Goal: Task Accomplishment & Management: Use online tool/utility

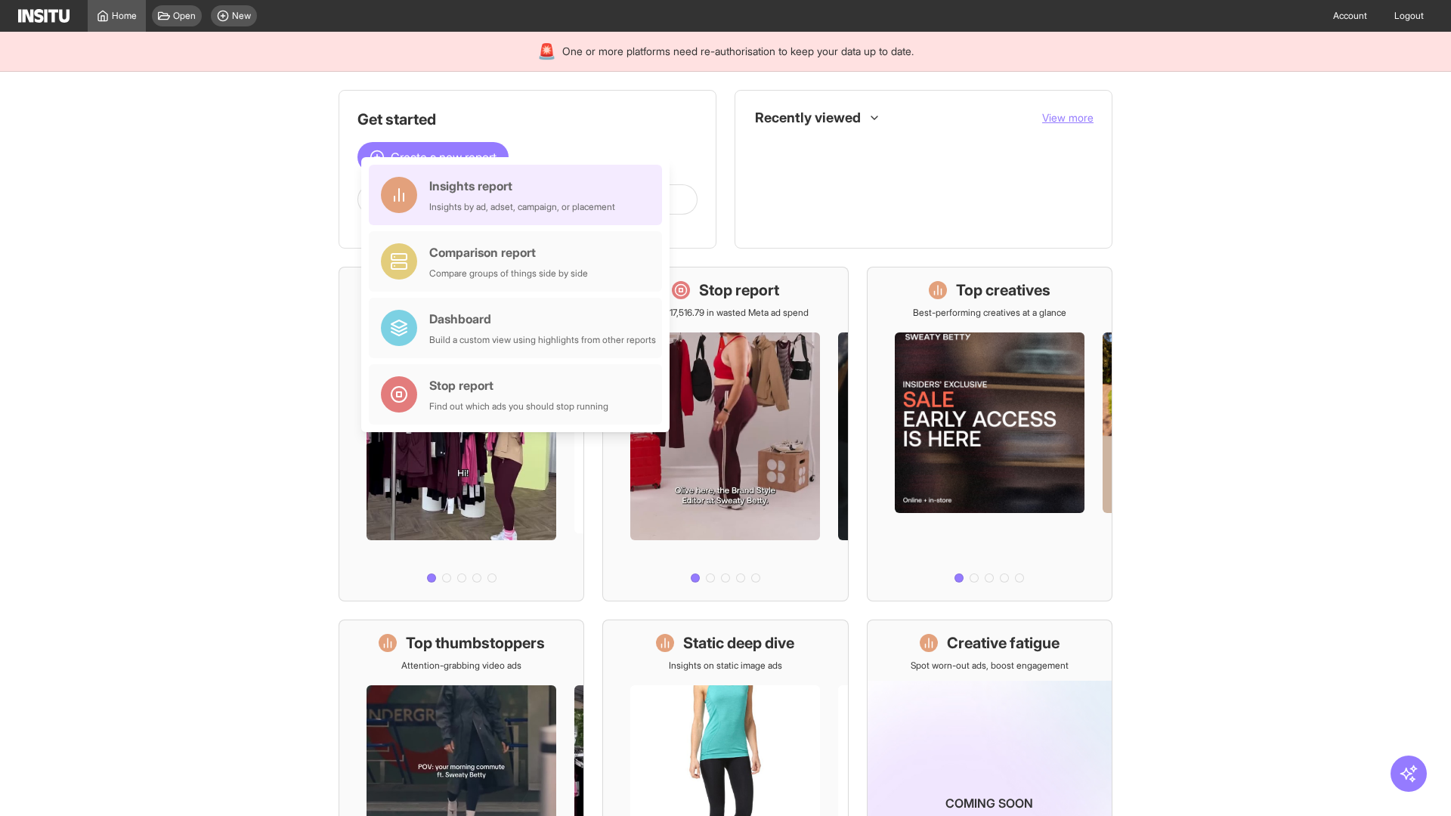
click at [519, 195] on div "Insights report Insights by ad, adset, campaign, or placement" at bounding box center [522, 195] width 186 height 36
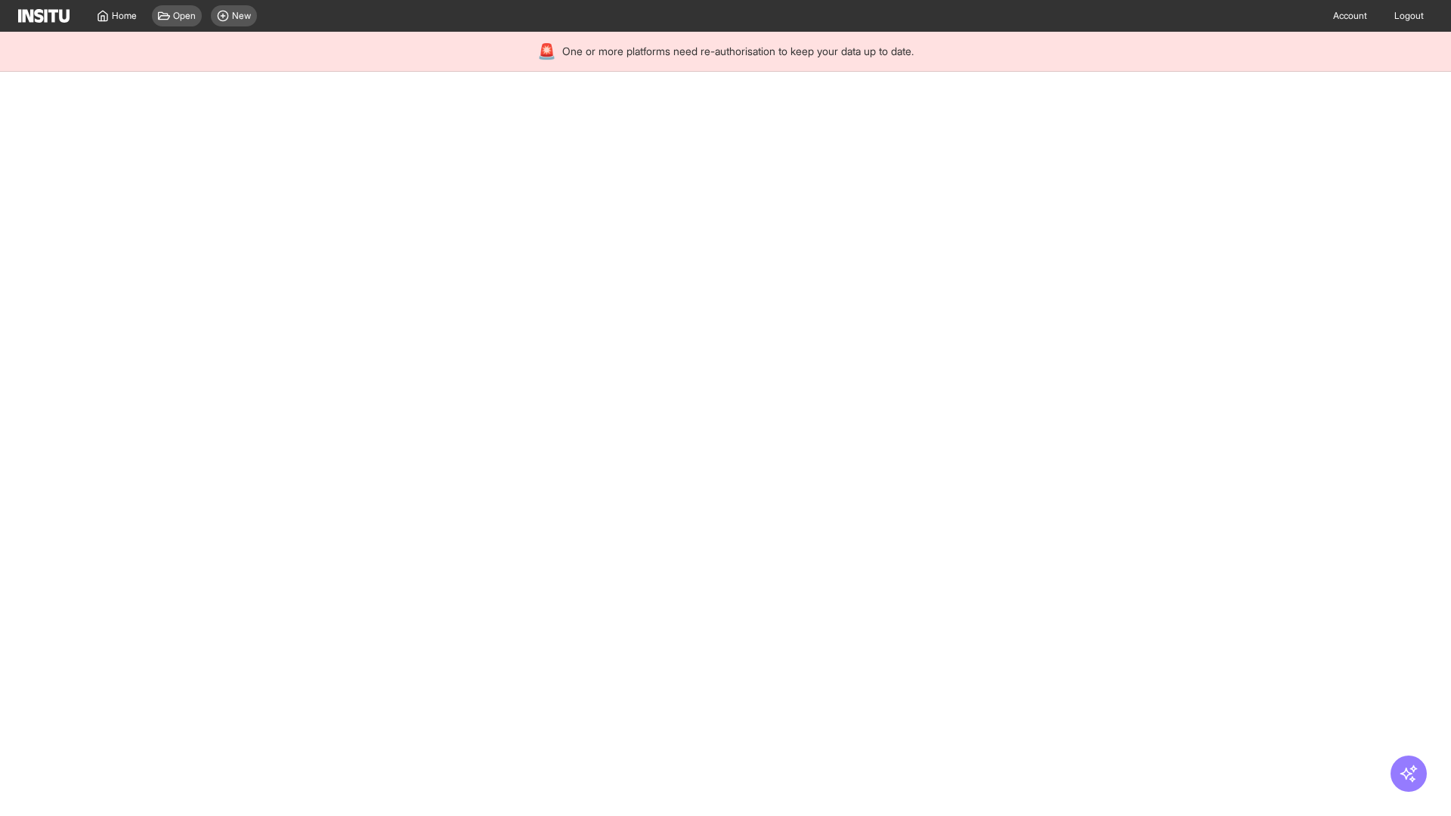
select select "**"
